Goal: Information Seeking & Learning: Learn about a topic

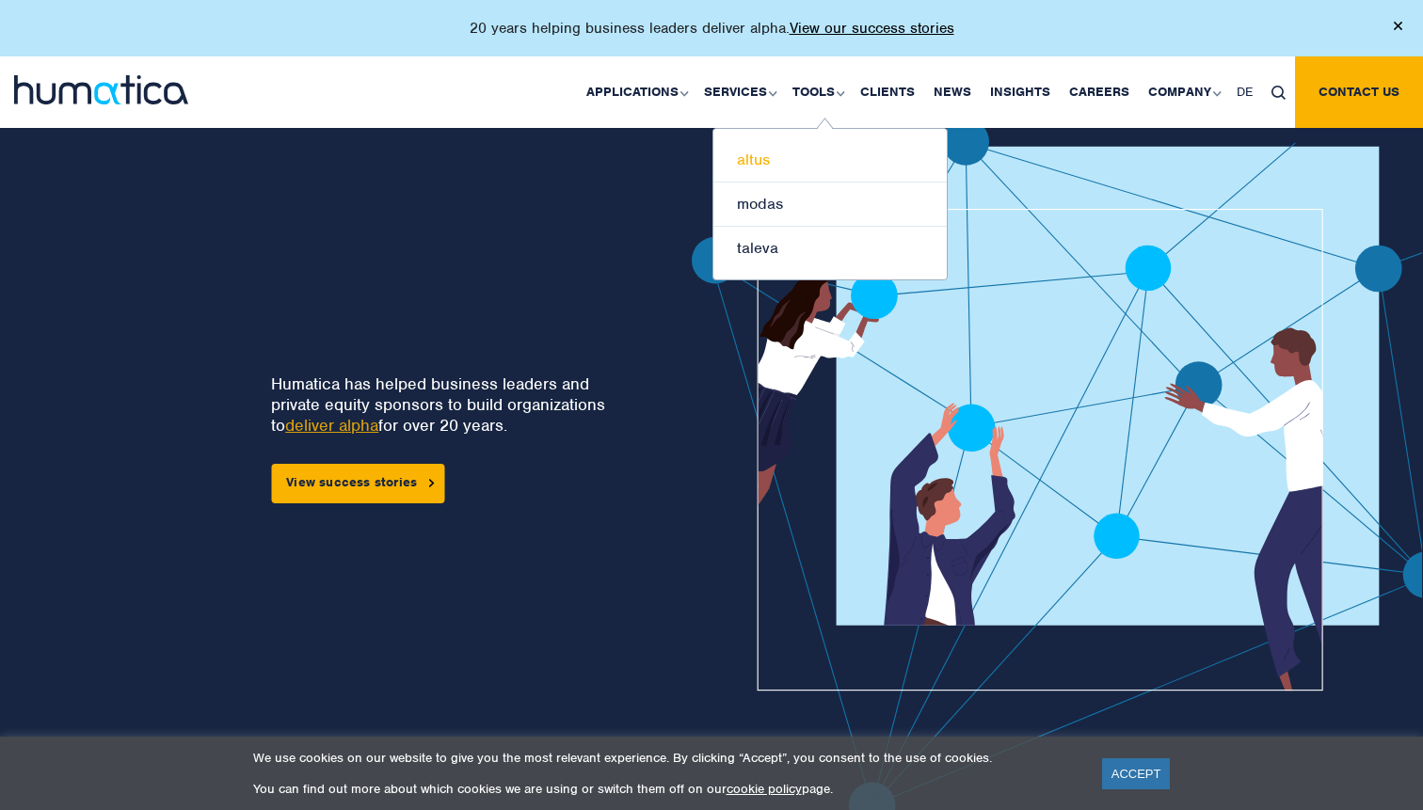
click at [767, 160] on link "altus" at bounding box center [829, 160] width 233 height 44
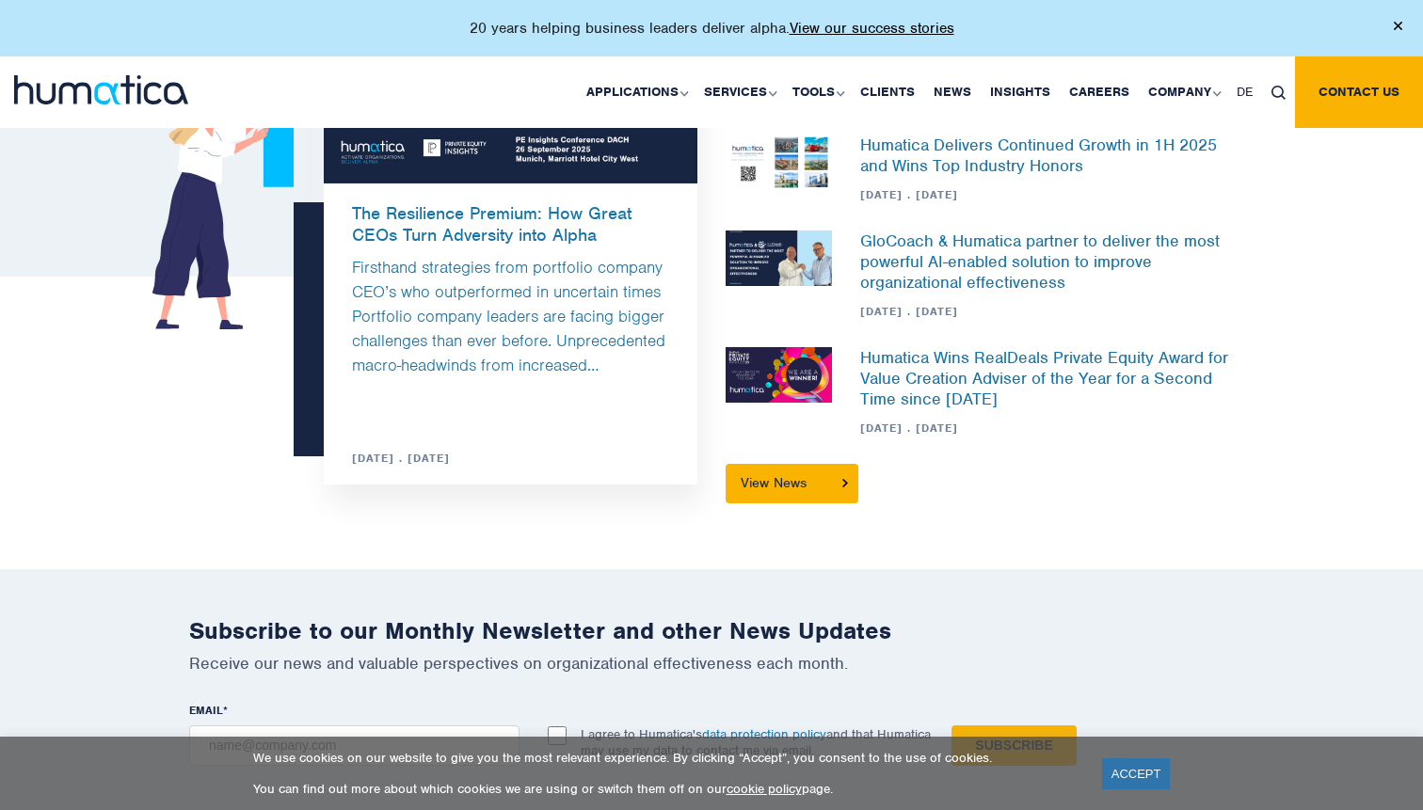
scroll to position [2268, 0]
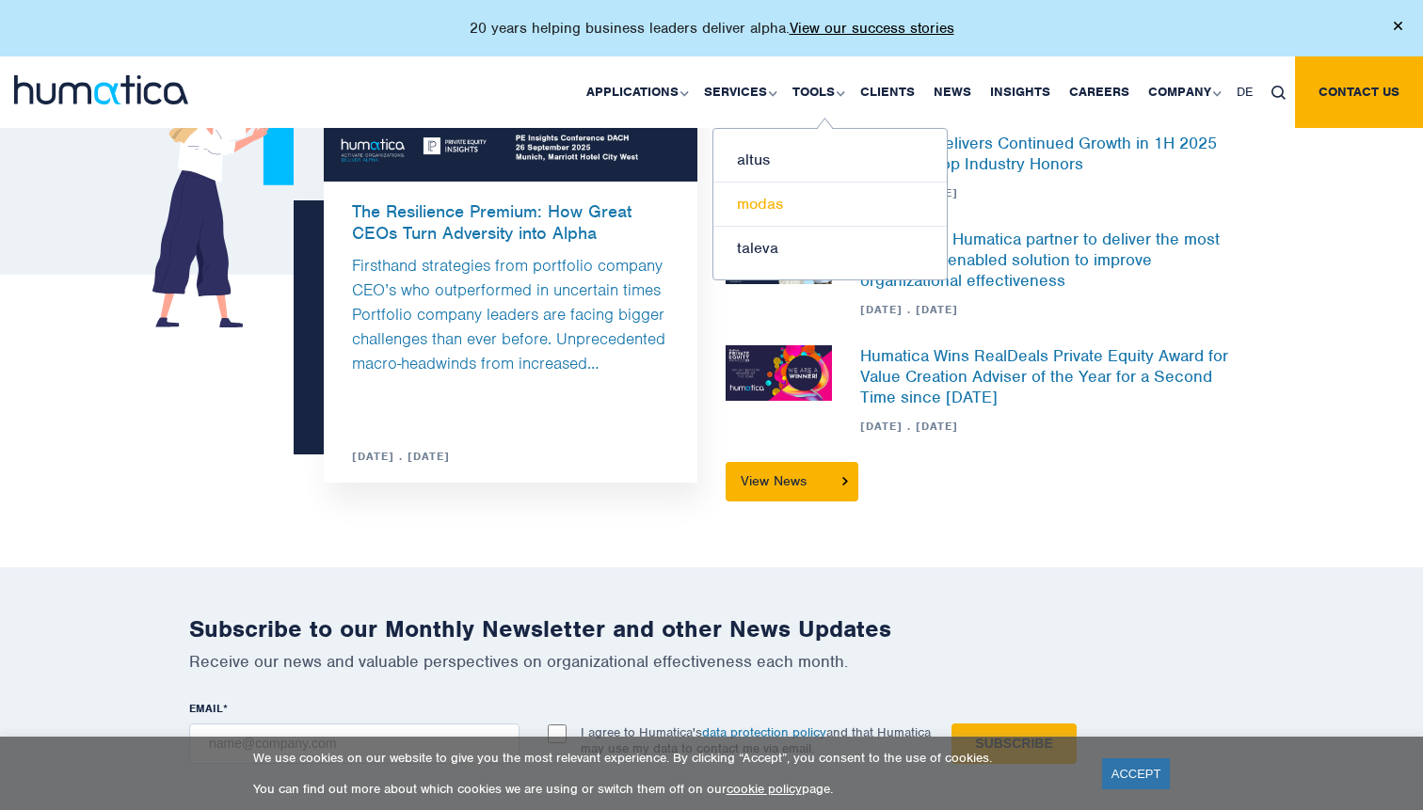
click at [768, 202] on link "modas" at bounding box center [829, 205] width 233 height 44
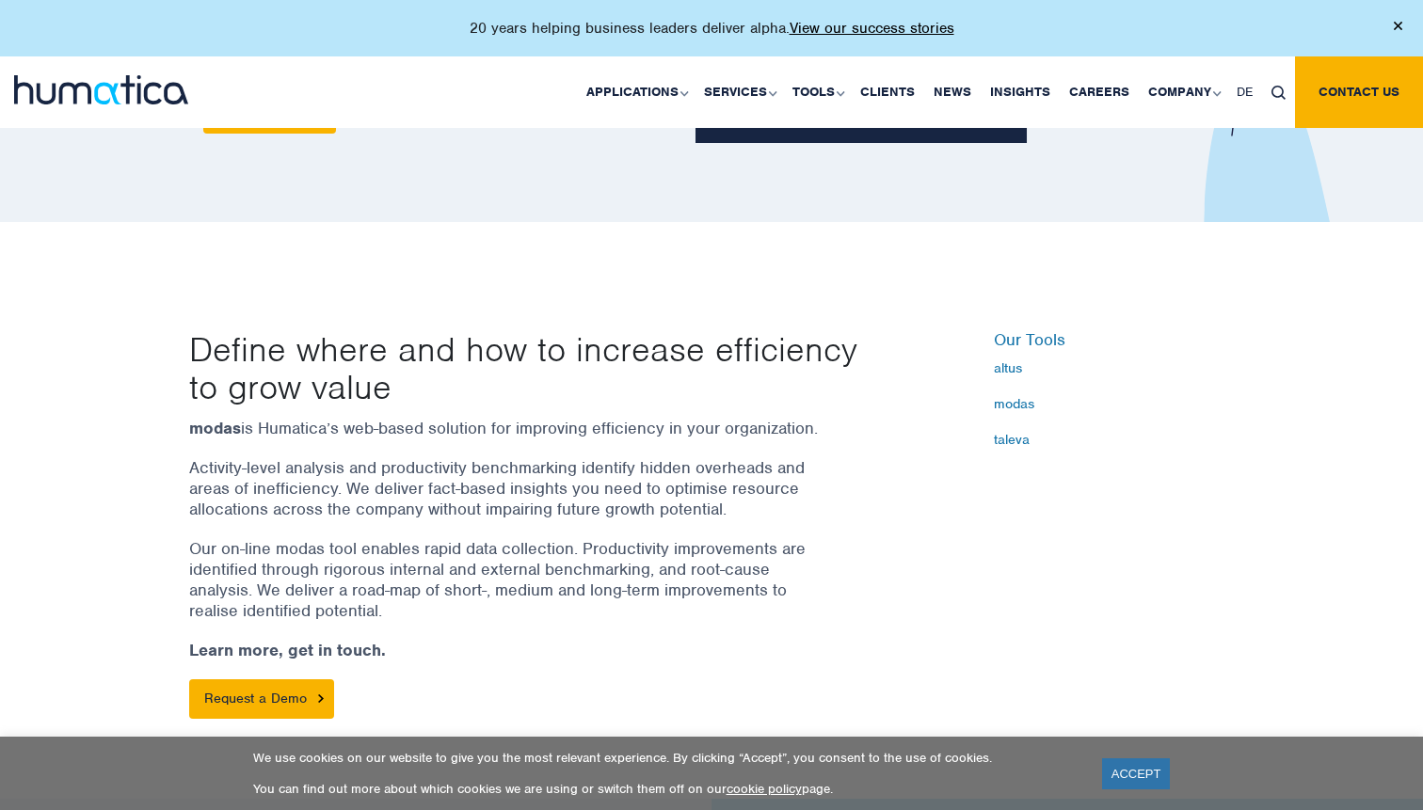
scroll to position [594, 0]
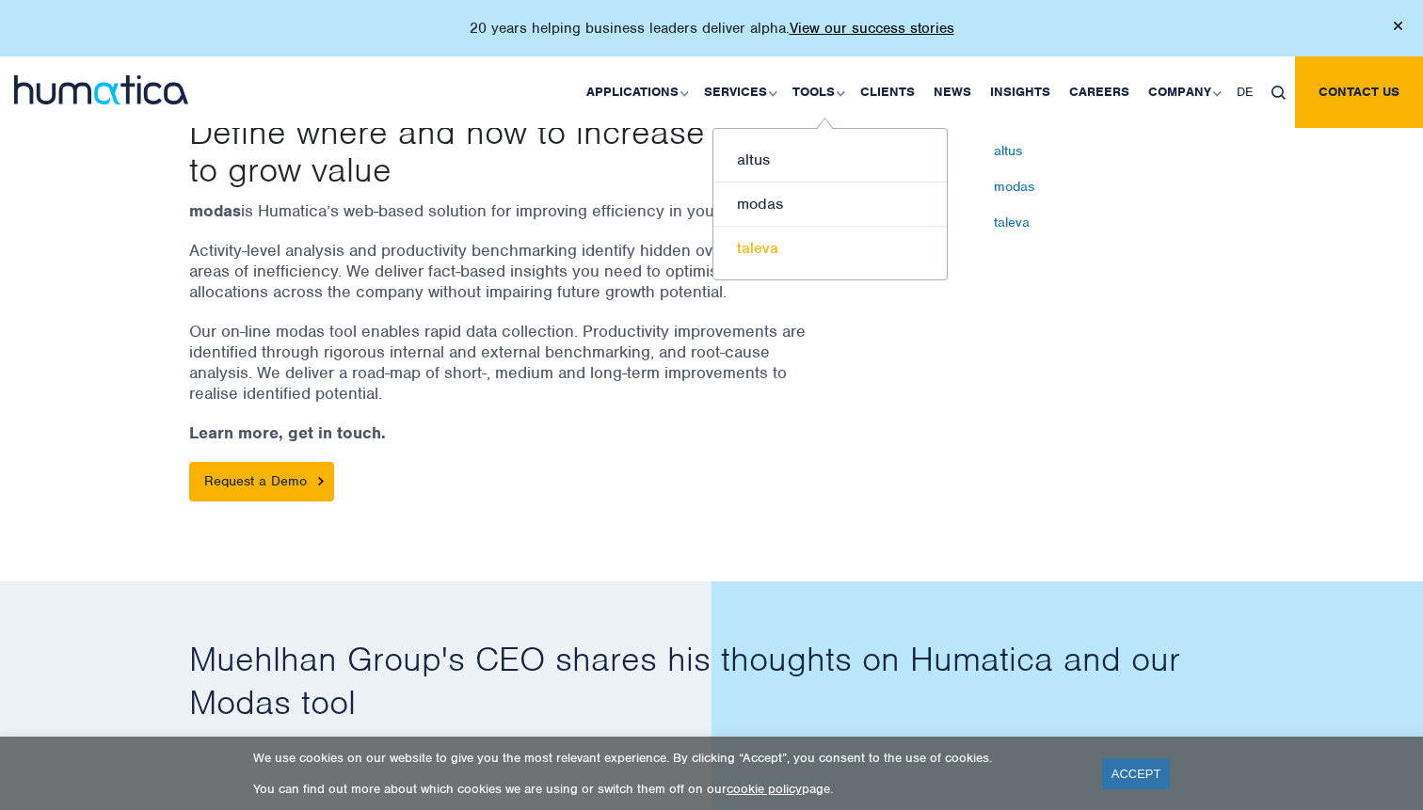
click at [763, 247] on link "taleva" at bounding box center [829, 248] width 233 height 43
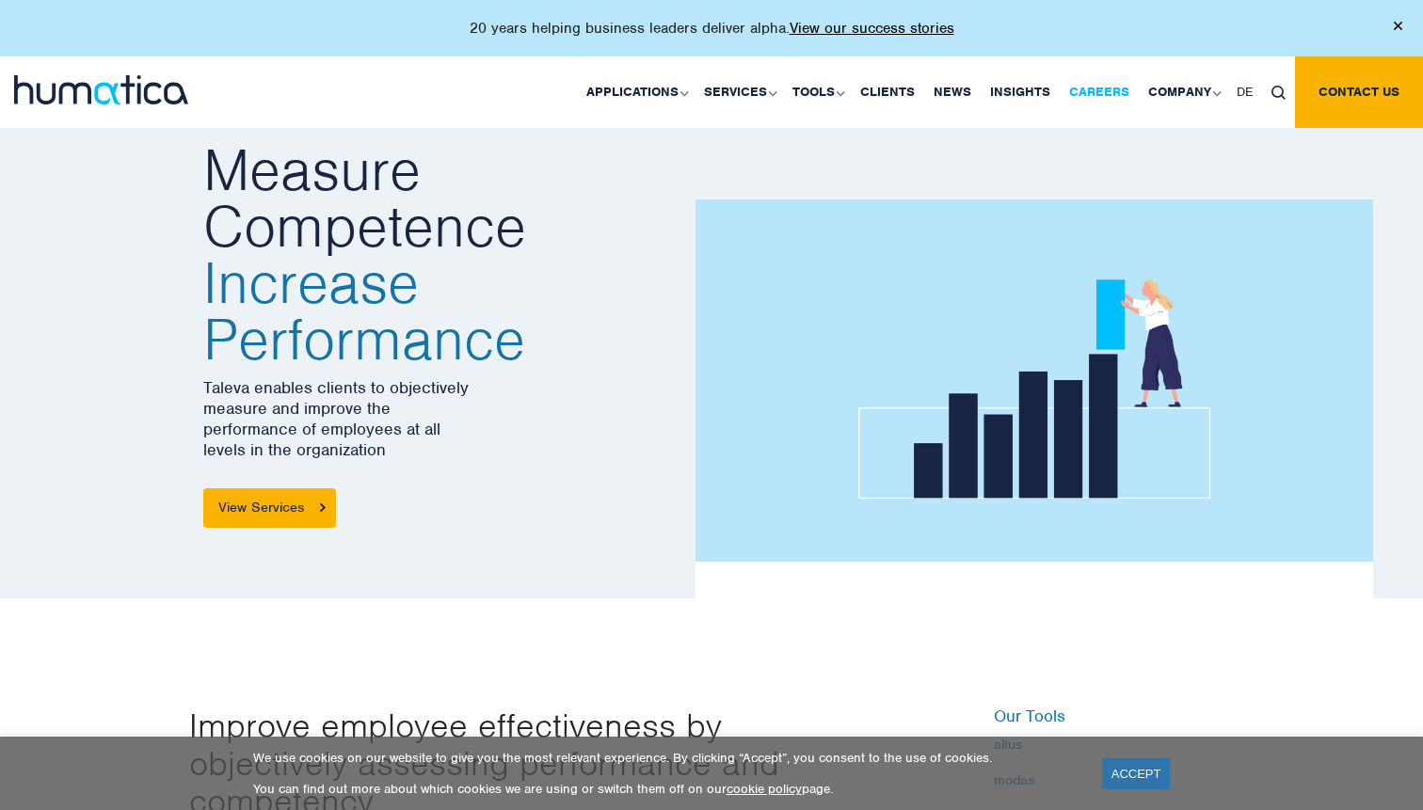
click at [1099, 88] on link "Careers" at bounding box center [1098, 92] width 79 height 72
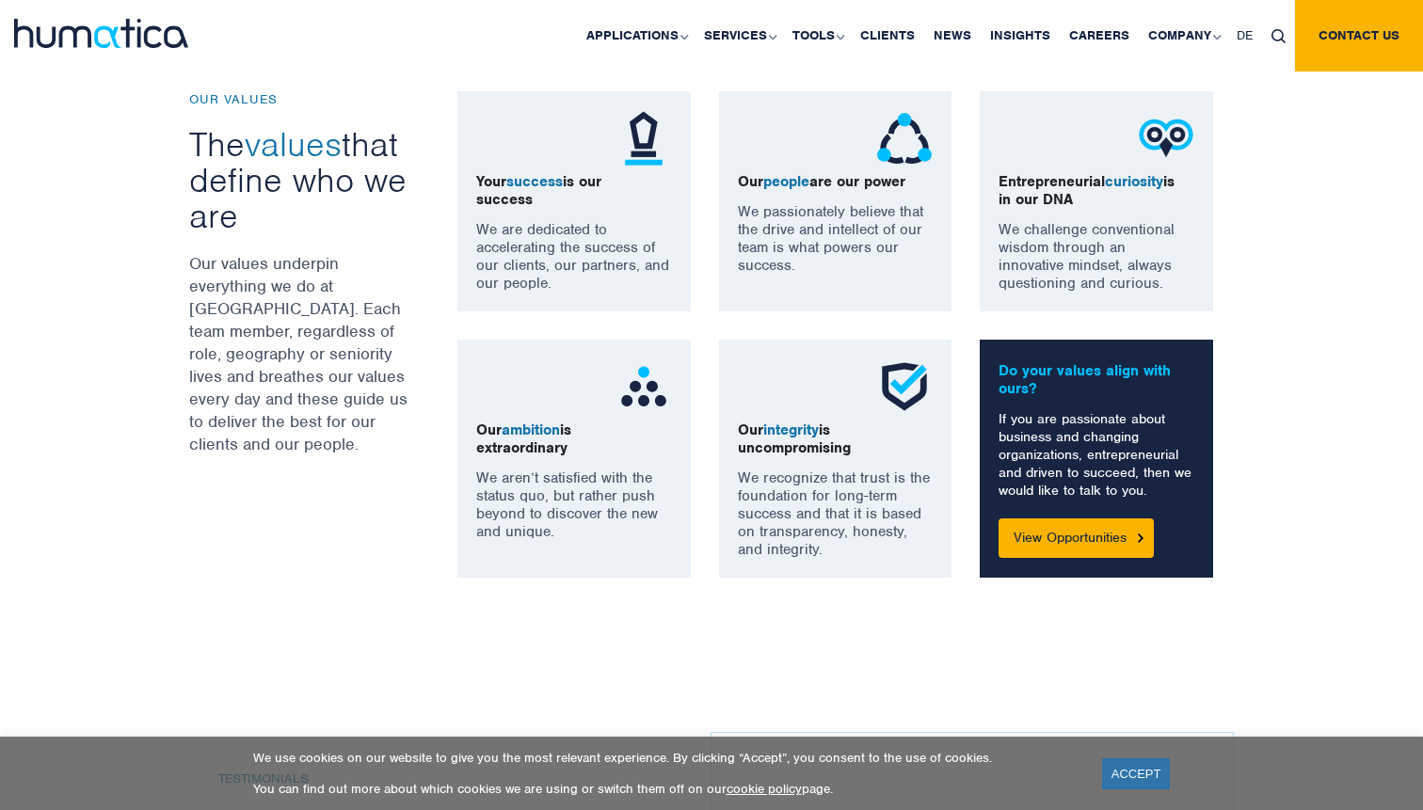
scroll to position [1497, 0]
